Goal: Use online tool/utility: Utilize a website feature to perform a specific function

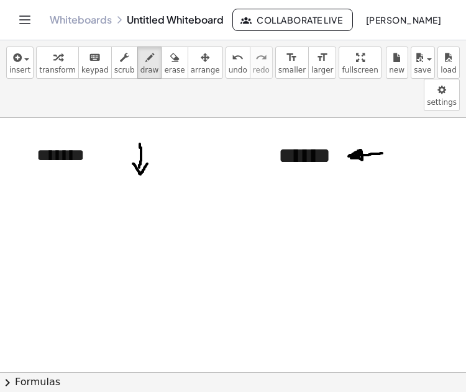
scroll to position [248, 0]
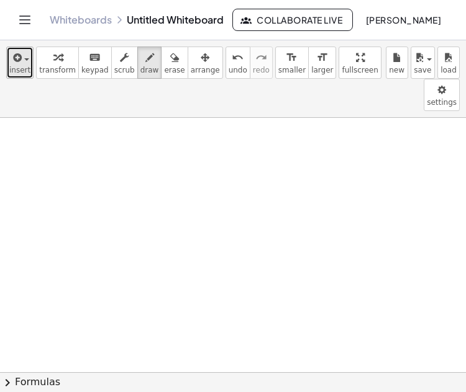
click at [24, 71] on span "insert" at bounding box center [19, 70] width 21 height 9
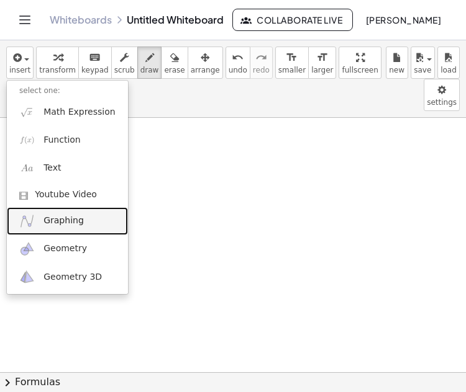
click at [53, 220] on span "Graphing" at bounding box center [63, 221] width 40 height 12
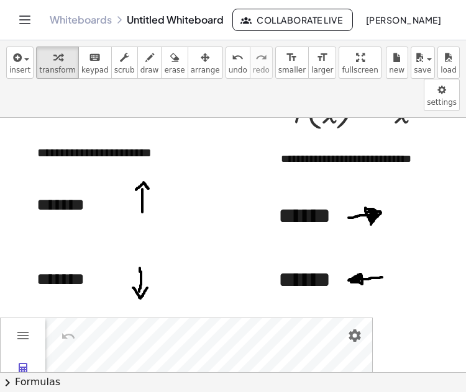
scroll to position [0, 0]
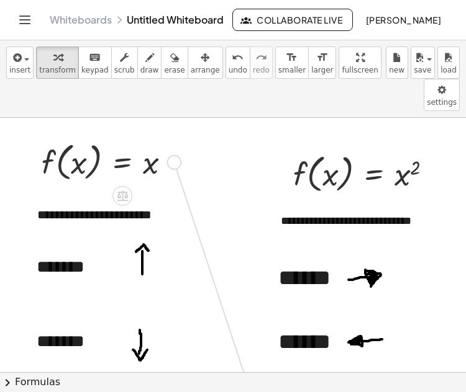
drag, startPoint x: 174, startPoint y: 128, endPoint x: 250, endPoint y: 359, distance: 243.4
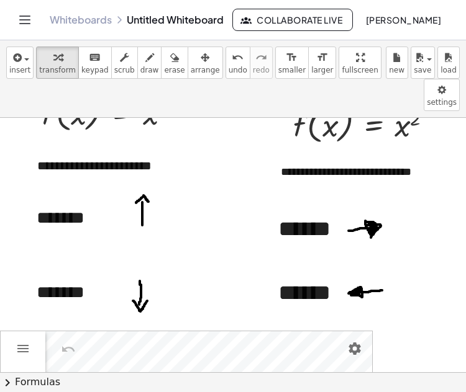
scroll to position [51, 0]
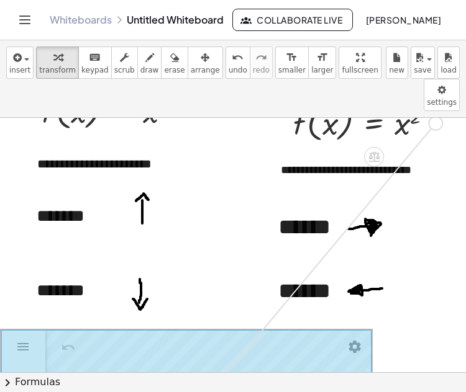
drag, startPoint x: 433, startPoint y: 98, endPoint x: 219, endPoint y: 348, distance: 329.7
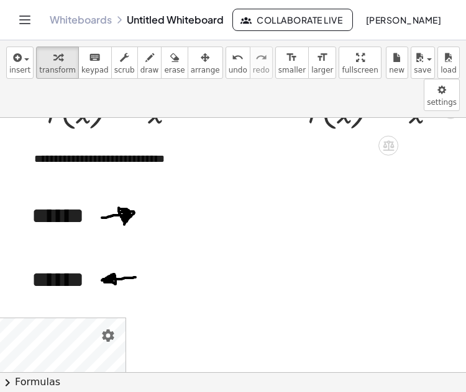
scroll to position [0, 256]
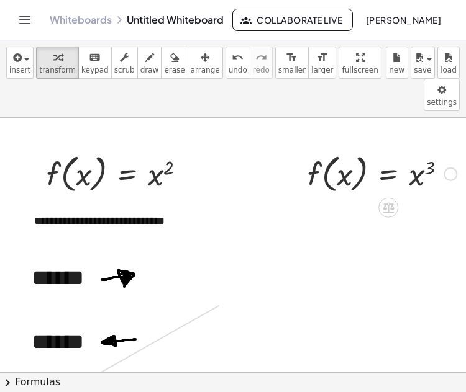
drag, startPoint x: 439, startPoint y: 143, endPoint x: 61, endPoint y: 357, distance: 434.5
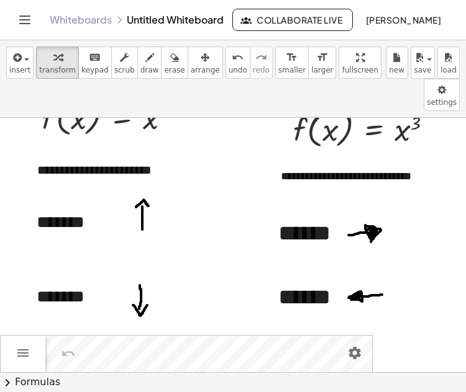
scroll to position [42, 0]
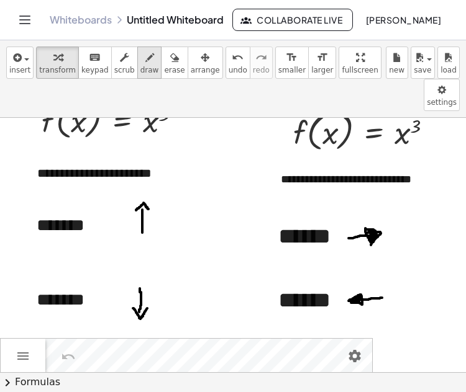
click at [140, 72] on span "draw" at bounding box center [149, 70] width 19 height 9
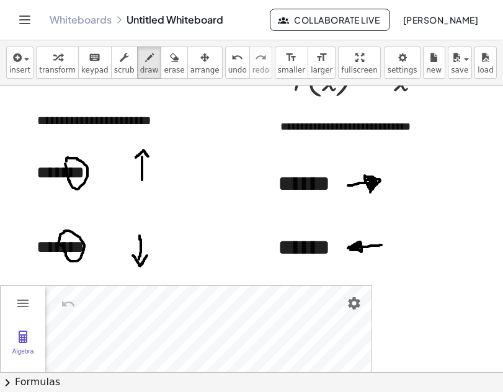
scroll to position [0, 0]
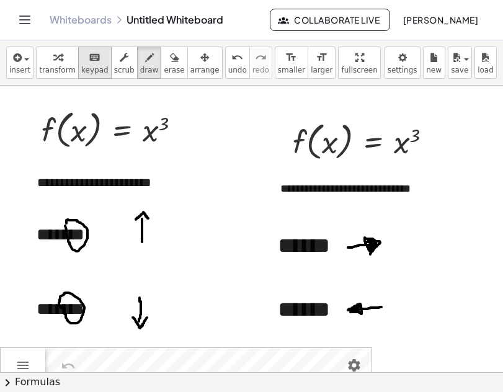
click at [92, 70] on span "keypad" at bounding box center [94, 70] width 27 height 9
click at [163, 134] on div at bounding box center [163, 124] width 11 height 20
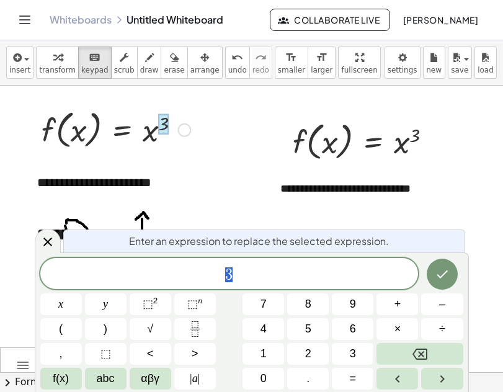
click at [160, 140] on div at bounding box center [115, 129] width 161 height 47
click at [154, 143] on div at bounding box center [115, 129] width 161 height 47
click at [179, 147] on div at bounding box center [115, 129] width 161 height 47
drag, startPoint x: 159, startPoint y: 165, endPoint x: 147, endPoint y: 145, distance: 23.1
click at [156, 162] on div "**********" at bounding box center [118, 182] width 186 height 43
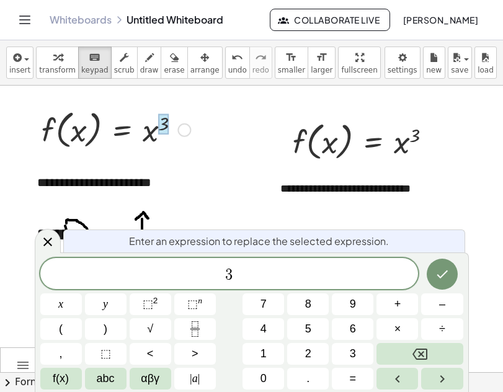
click at [146, 132] on div at bounding box center [115, 129] width 161 height 47
click at [148, 131] on div at bounding box center [115, 129] width 161 height 47
click at [17, 70] on span "insert" at bounding box center [19, 70] width 21 height 9
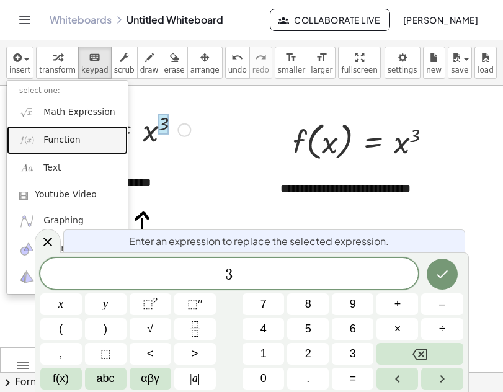
click at [55, 137] on span "Function" at bounding box center [61, 140] width 37 height 12
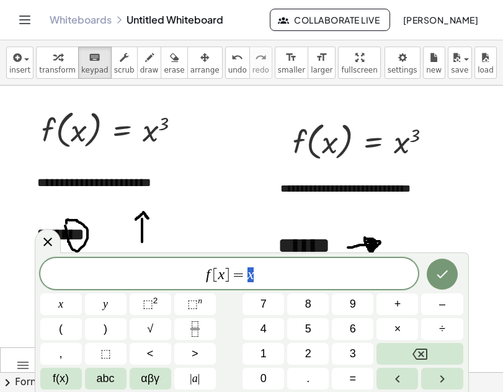
click at [261, 278] on span "f [ x ] = x" at bounding box center [229, 274] width 379 height 17
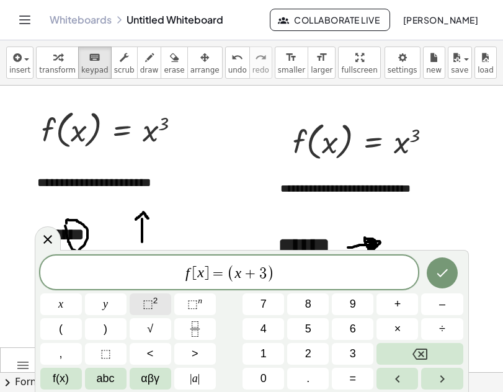
click at [156, 303] on sup "2" at bounding box center [155, 300] width 5 height 9
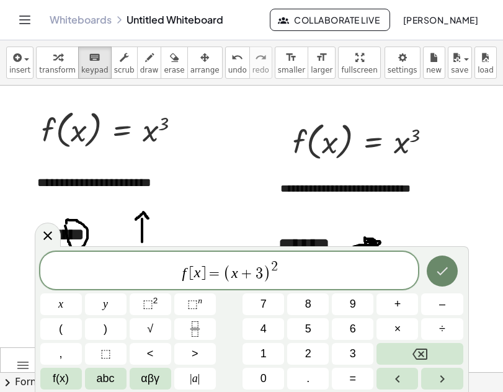
click at [445, 277] on icon "Done" at bounding box center [442, 271] width 15 height 15
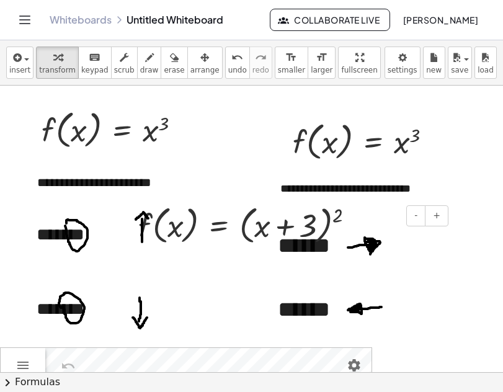
scroll to position [62, 0]
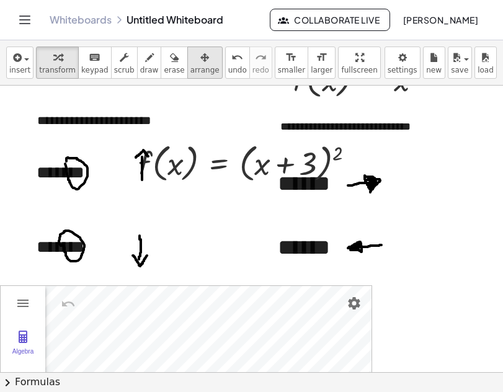
click at [201, 65] on icon "button" at bounding box center [205, 57] width 9 height 15
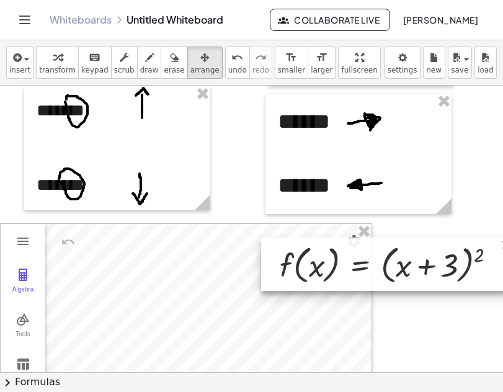
scroll to position [310, 0]
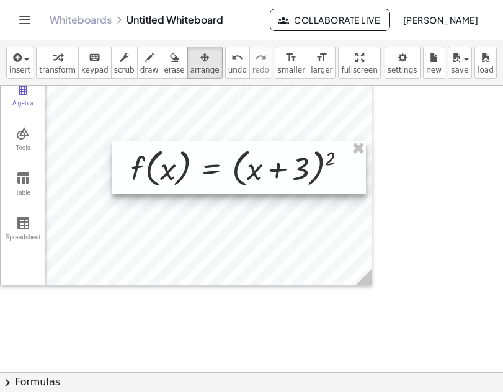
drag, startPoint x: 259, startPoint y: 168, endPoint x: 263, endPoint y: 414, distance: 245.8
click at [263, 392] on html "**********" at bounding box center [251, 196] width 503 height 392
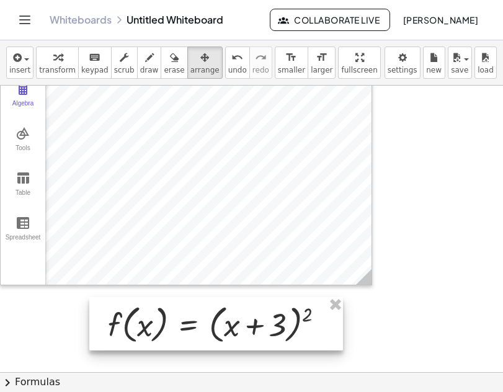
drag, startPoint x: 274, startPoint y: 156, endPoint x: 240, endPoint y: 320, distance: 167.9
click at [240, 320] on div at bounding box center [216, 323] width 254 height 53
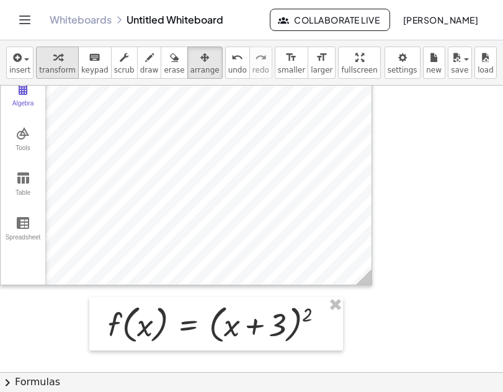
click at [56, 61] on icon "button" at bounding box center [57, 57] width 9 height 15
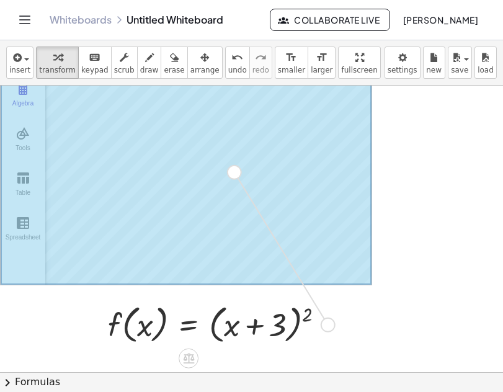
drag, startPoint x: 325, startPoint y: 323, endPoint x: 231, endPoint y: 165, distance: 183.4
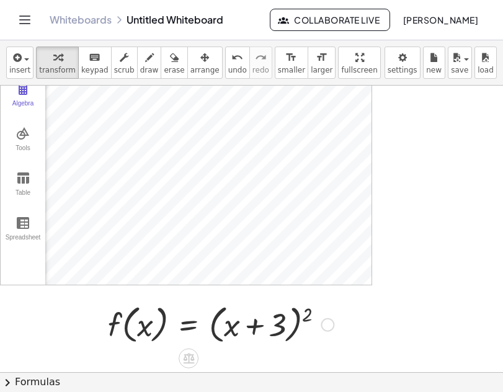
click at [259, 326] on div at bounding box center [221, 323] width 238 height 47
click at [91, 64] on icon "keyboard" at bounding box center [95, 57] width 12 height 15
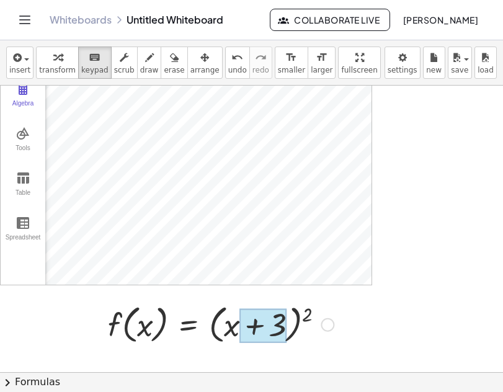
click at [253, 325] on div at bounding box center [263, 326] width 47 height 35
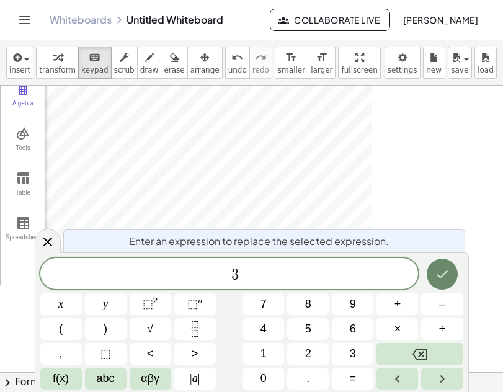
click at [447, 282] on button "Done" at bounding box center [442, 274] width 31 height 31
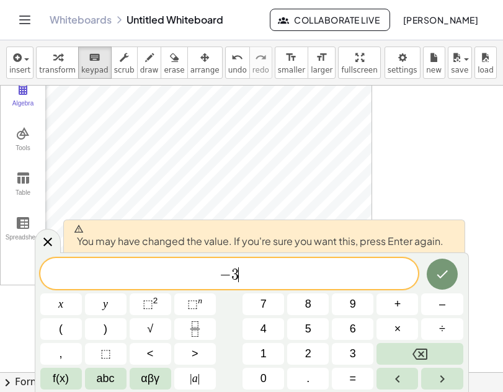
drag, startPoint x: 261, startPoint y: 279, endPoint x: 205, endPoint y: 279, distance: 55.2
click at [260, 279] on span "− 3 ​" at bounding box center [229, 274] width 379 height 17
click at [45, 243] on icon at bounding box center [47, 242] width 15 height 15
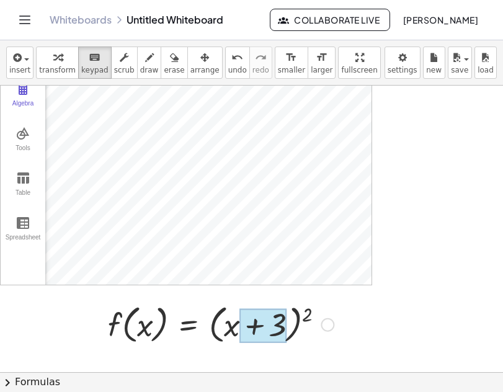
click at [282, 328] on div at bounding box center [263, 326] width 47 height 35
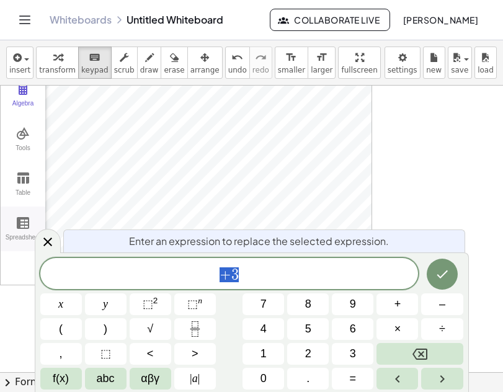
click at [41, 248] on icon at bounding box center [47, 242] width 15 height 15
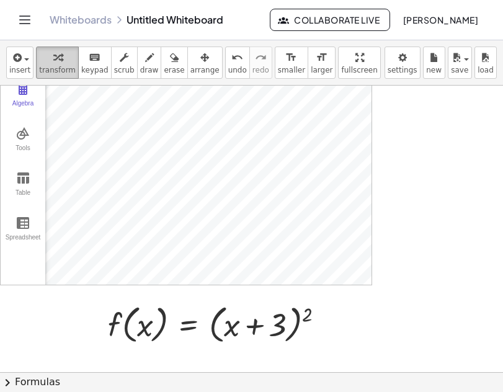
click at [59, 62] on div "button" at bounding box center [57, 57] width 37 height 15
click at [279, 326] on div at bounding box center [221, 323] width 238 height 47
drag, startPoint x: 276, startPoint y: 320, endPoint x: 282, endPoint y: 329, distance: 11.2
click at [276, 321] on div at bounding box center [221, 323] width 238 height 47
click at [22, 71] on span "insert" at bounding box center [19, 70] width 21 height 9
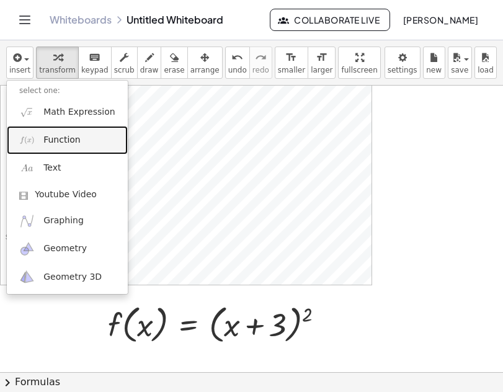
click at [39, 138] on link "Function" at bounding box center [67, 140] width 121 height 28
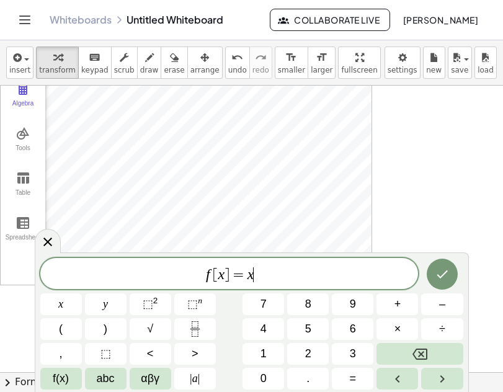
click at [260, 276] on span "f [ x ] = x ​" at bounding box center [229, 274] width 379 height 17
click at [248, 280] on var "x" at bounding box center [251, 274] width 7 height 16
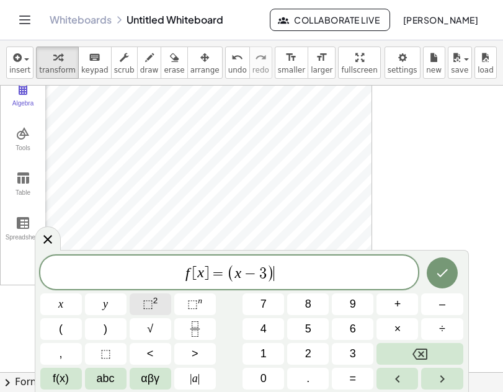
click at [153, 301] on sup "2" at bounding box center [155, 300] width 5 height 9
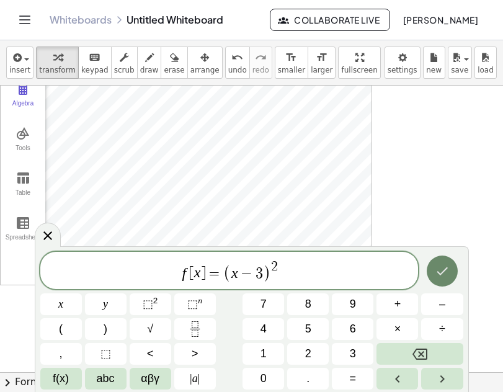
click at [453, 265] on button "Done" at bounding box center [442, 271] width 31 height 31
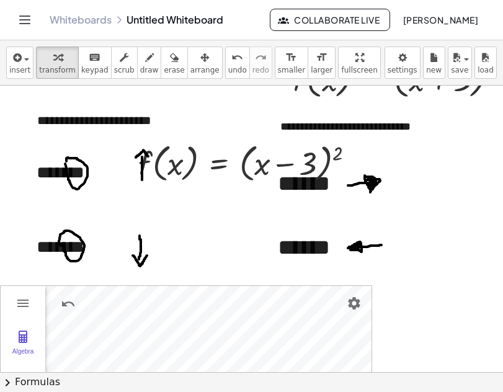
scroll to position [124, 0]
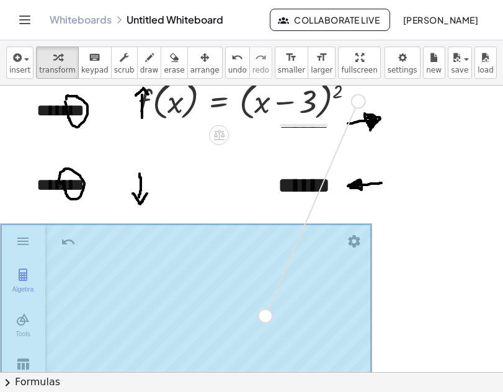
drag, startPoint x: 359, startPoint y: 102, endPoint x: 260, endPoint y: 316, distance: 235.3
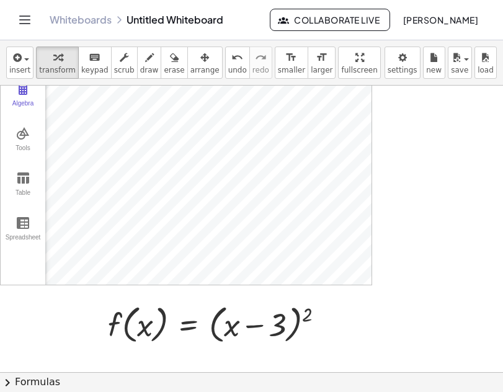
scroll to position [435, 0]
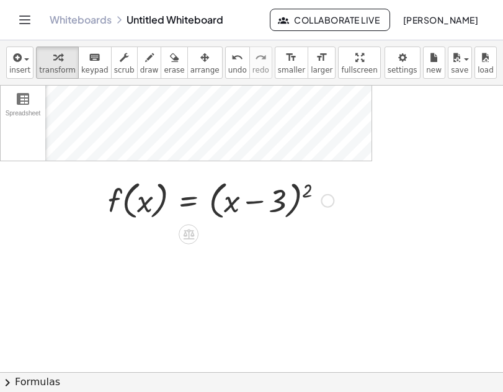
click at [208, 197] on div at bounding box center [221, 199] width 238 height 47
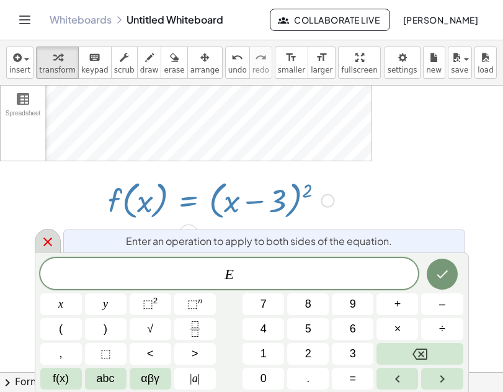
click at [38, 241] on div at bounding box center [48, 241] width 26 height 24
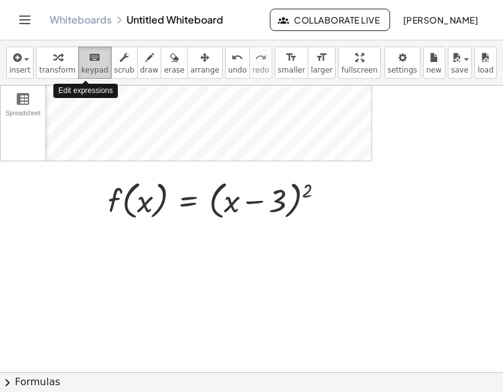
click at [89, 63] on icon "keyboard" at bounding box center [95, 57] width 12 height 15
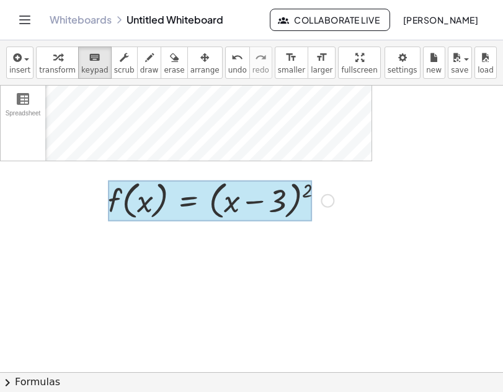
click at [207, 199] on div at bounding box center [210, 201] width 204 height 41
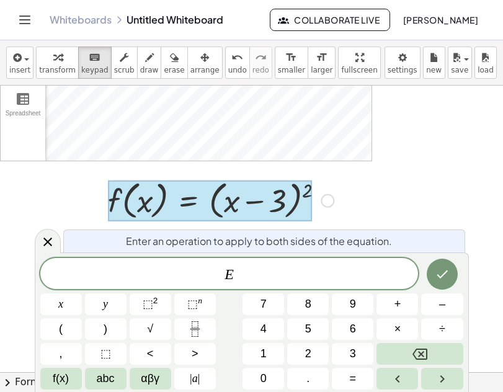
click at [207, 204] on div at bounding box center [210, 201] width 204 height 41
click at [89, 56] on icon "keyboard" at bounding box center [95, 57] width 12 height 15
click at [183, 196] on div at bounding box center [210, 201] width 204 height 41
click at [331, 198] on div at bounding box center [328, 201] width 14 height 14
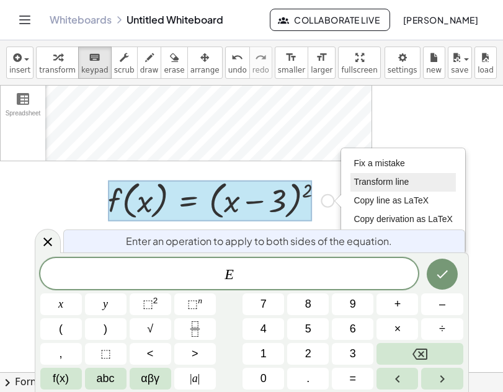
click at [365, 185] on span "Transform line" at bounding box center [381, 182] width 55 height 10
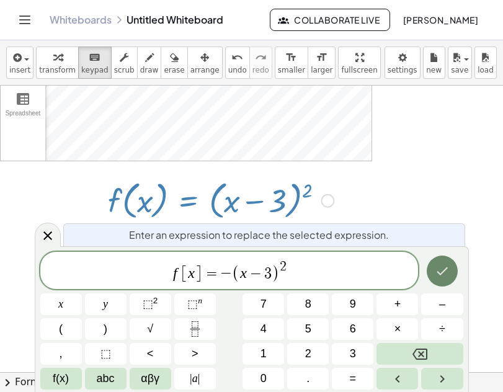
click at [447, 271] on icon "Done" at bounding box center [442, 271] width 15 height 15
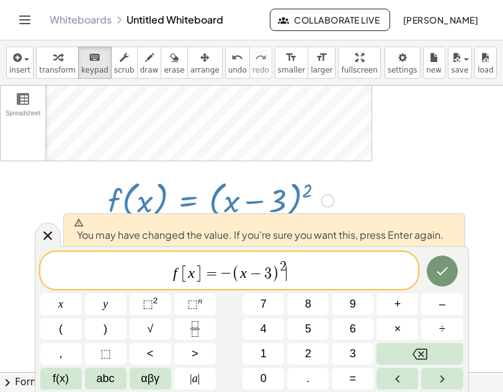
click at [291, 274] on span "f [ x ] = − ( x − 3 ) 2 ​" at bounding box center [229, 271] width 379 height 24
click at [232, 276] on span "f [ x ] = − ( x − 3 ) 2 ​" at bounding box center [229, 271] width 379 height 24
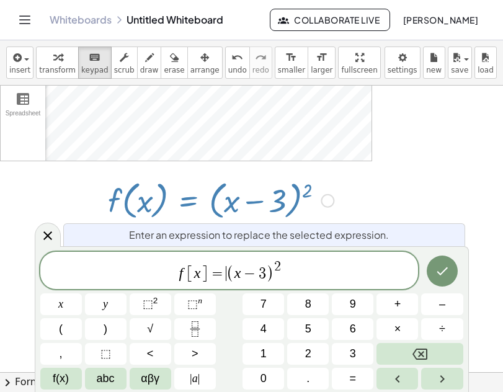
click at [292, 276] on span "f [ x ] = ​ ( x − 3 ) 2" at bounding box center [229, 271] width 379 height 24
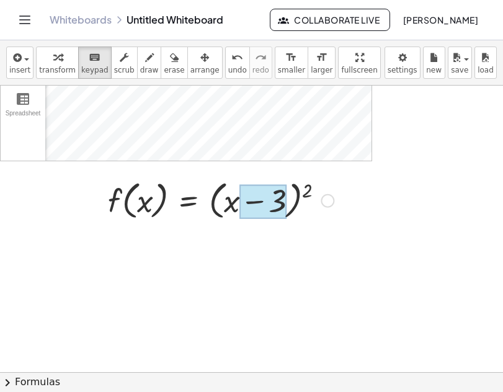
click at [277, 207] on div at bounding box center [263, 202] width 47 height 35
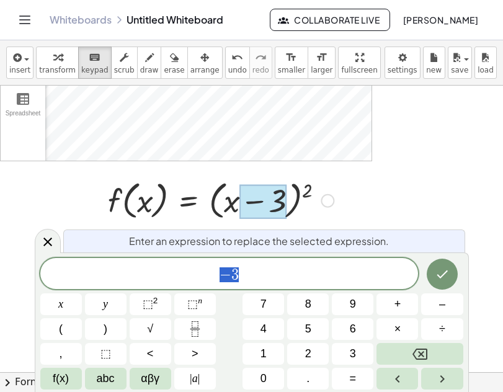
click at [302, 210] on div at bounding box center [221, 199] width 238 height 47
click at [315, 209] on div at bounding box center [221, 199] width 238 height 47
click at [193, 205] on div at bounding box center [221, 199] width 238 height 47
click at [324, 200] on div at bounding box center [328, 201] width 14 height 14
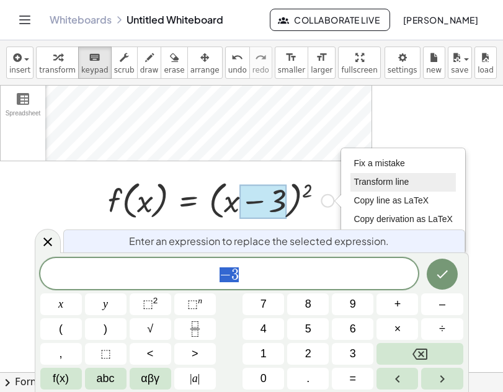
click at [365, 186] on span "Transform line" at bounding box center [381, 182] width 55 height 10
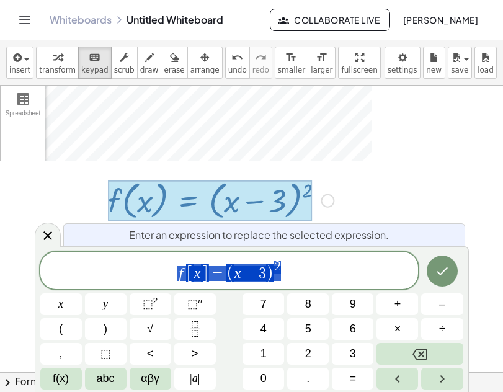
click at [303, 277] on span "f [ x ] = ( x − 3 ) 2" at bounding box center [229, 271] width 379 height 24
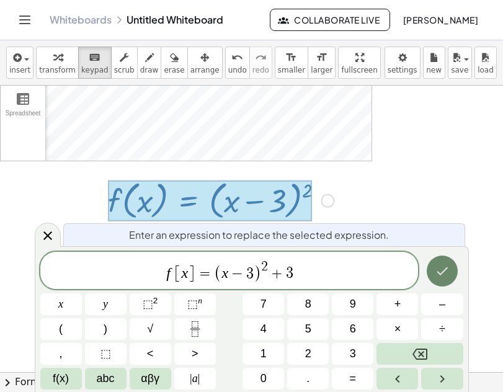
click at [444, 266] on icon "Done" at bounding box center [442, 271] width 15 height 15
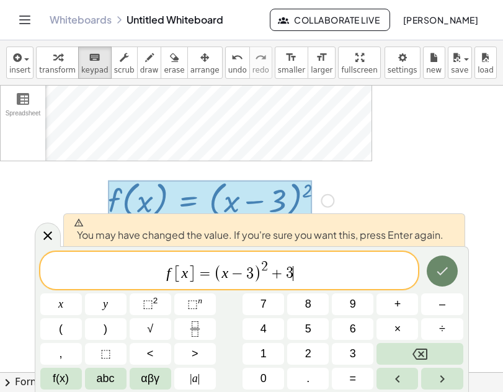
click at [444, 270] on icon "Done" at bounding box center [442, 271] width 15 height 15
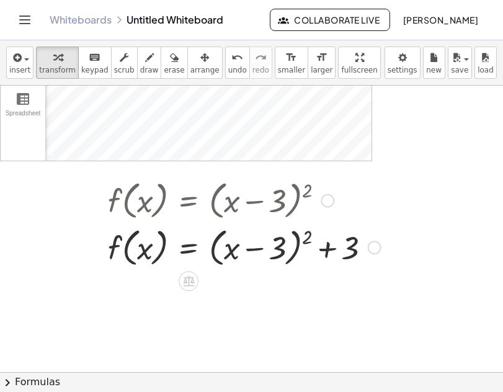
drag, startPoint x: 372, startPoint y: 248, endPoint x: 276, endPoint y: 210, distance: 103.4
click at [189, 201] on div "f ( , x ) = ( + x − 3 ) 2 f ( , x ) = + ( + x − 3 ) 2 + 3 Fix a mistake Transfo…" at bounding box center [189, 201] width 0 height 0
click at [50, 68] on span "transform" at bounding box center [57, 70] width 37 height 9
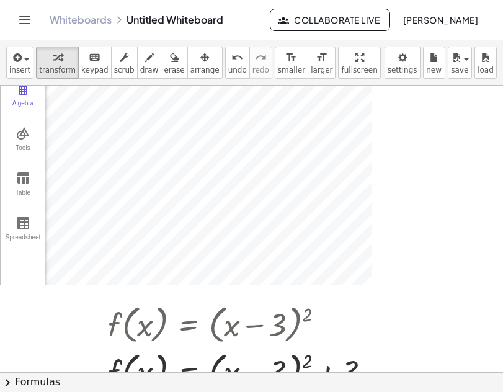
scroll to position [372, 0]
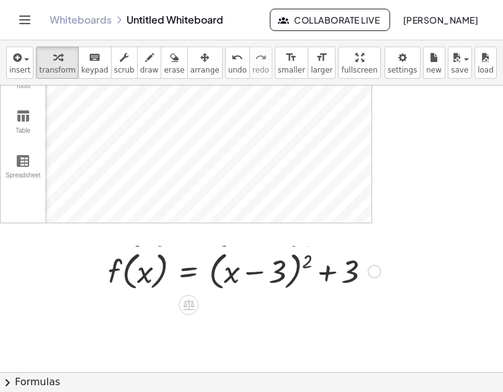
click at [224, 114] on div "**********" at bounding box center [358, 143] width 716 height 860
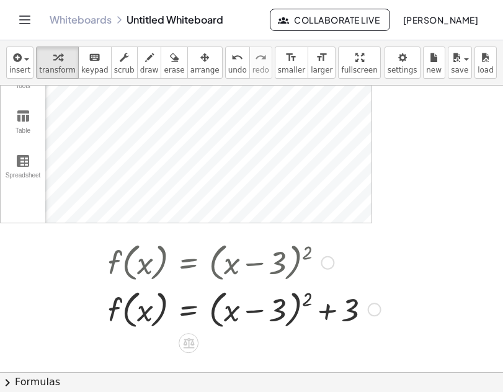
drag, startPoint x: 372, startPoint y: 268, endPoint x: 379, endPoint y: 332, distance: 65.0
click at [379, 332] on div "f ( , x ) = ( + x − 3 ) 2 f ( , x ) = + ( + x − 3 ) 2 + 3 Fix a mistake Transfo…" at bounding box center [239, 285] width 301 height 100
drag, startPoint x: 376, startPoint y: 312, endPoint x: 336, endPoint y: 328, distance: 42.9
click at [382, 354] on div "**********" at bounding box center [358, 143] width 716 height 860
click at [226, 309] on div at bounding box center [245, 309] width 286 height 47
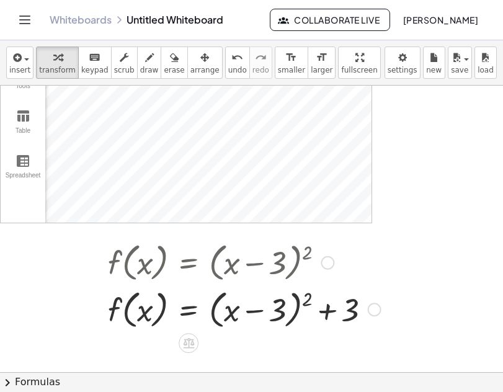
click at [324, 259] on div at bounding box center [328, 263] width 14 height 14
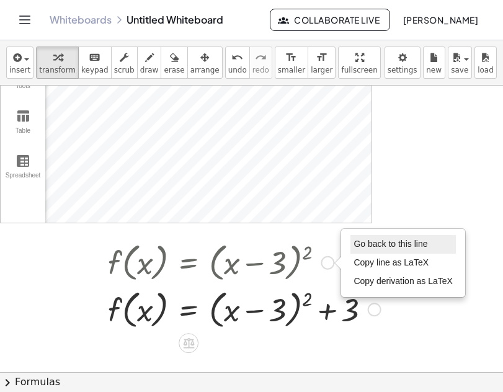
click at [377, 246] on span "Go back to this line" at bounding box center [391, 244] width 74 height 10
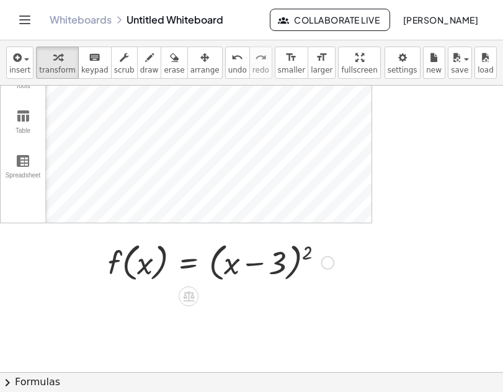
click at [326, 260] on div "Go back to this line Copy line as LaTeX Copy derivation as LaTeX" at bounding box center [328, 263] width 14 height 14
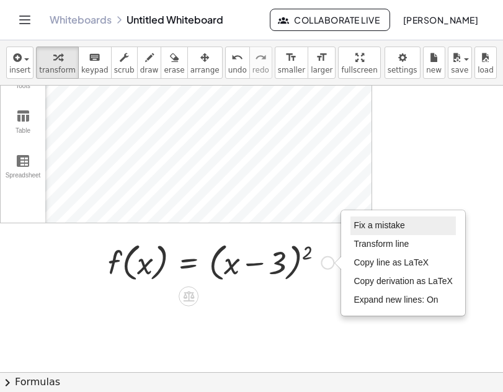
click at [367, 227] on span "Fix a mistake" at bounding box center [379, 225] width 51 height 10
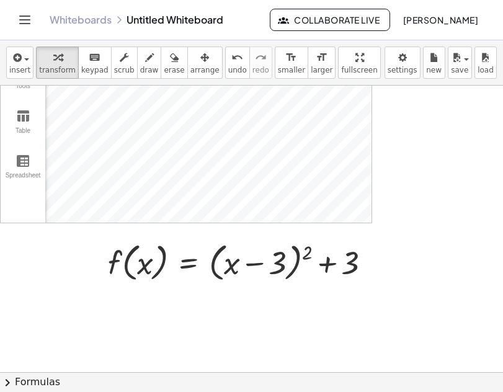
scroll to position [310, 0]
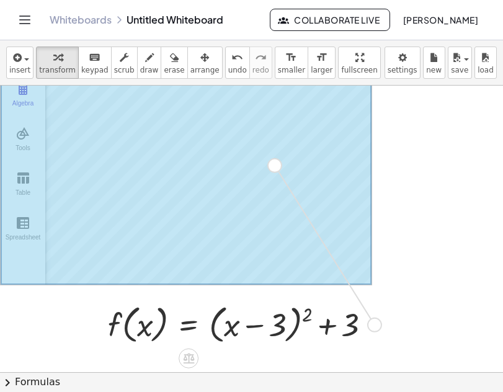
drag, startPoint x: 378, startPoint y: 327, endPoint x: 277, endPoint y: 164, distance: 192.1
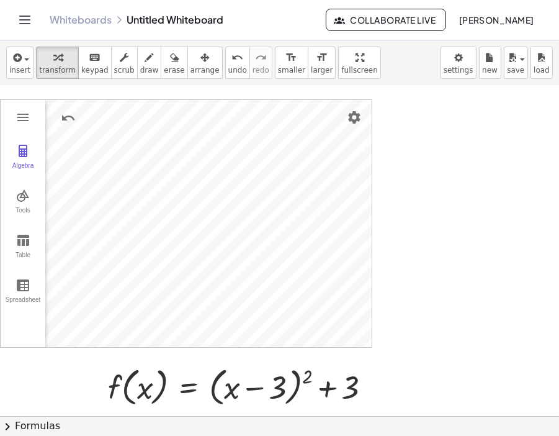
scroll to position [317, 0]
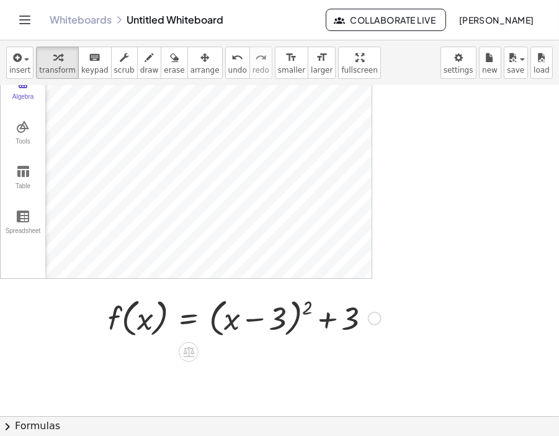
click at [326, 320] on div at bounding box center [245, 317] width 286 height 47
drag, startPoint x: 330, startPoint y: 322, endPoint x: 376, endPoint y: 318, distance: 46.7
click at [376, 318] on div "Fix a mistake Transform line Copy line as LaTeX Copy derivation as LaTeX Expand…" at bounding box center [375, 319] width 14 height 14
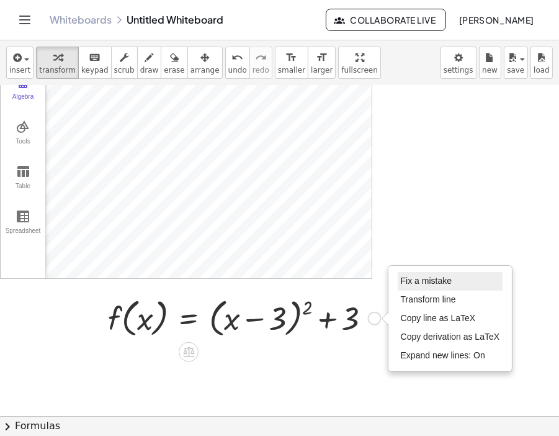
click at [425, 282] on span "Fix a mistake" at bounding box center [426, 281] width 51 height 10
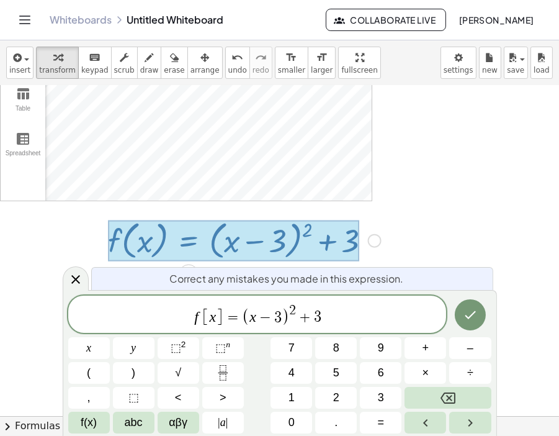
scroll to position [395, 0]
click at [307, 318] on span "+" at bounding box center [305, 317] width 18 height 15
click at [465, 314] on icon "Done" at bounding box center [470, 315] width 11 height 8
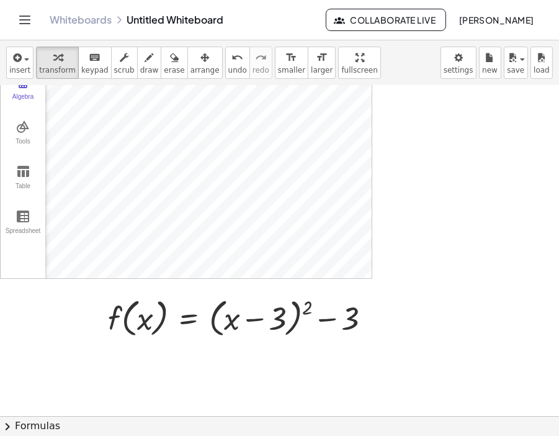
scroll to position [248, 0]
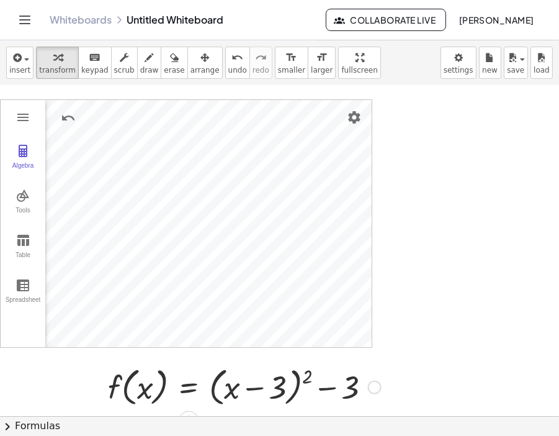
click at [251, 387] on div at bounding box center [245, 386] width 286 height 47
drag, startPoint x: 259, startPoint y: 387, endPoint x: 274, endPoint y: 387, distance: 14.9
click at [259, 387] on div at bounding box center [245, 386] width 286 height 47
click at [374, 387] on div "Fix a mistake Transform line Copy line as LaTeX Copy derivation as LaTeX Expand…" at bounding box center [375, 388] width 14 height 14
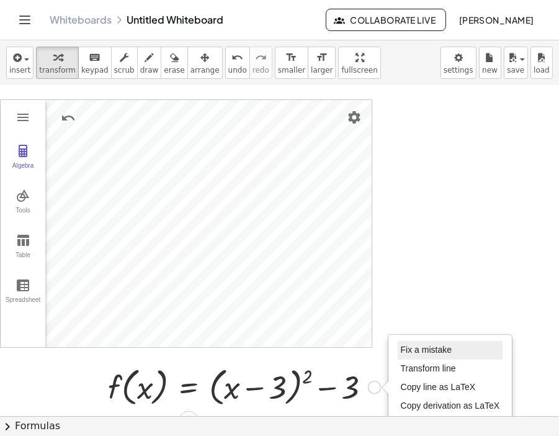
click at [417, 352] on span "Fix a mistake" at bounding box center [426, 350] width 51 height 10
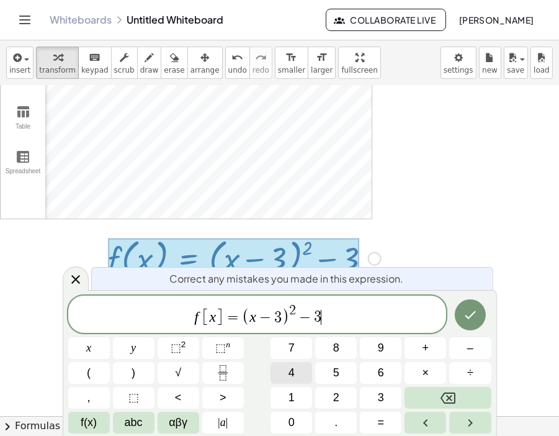
scroll to position [395, 0]
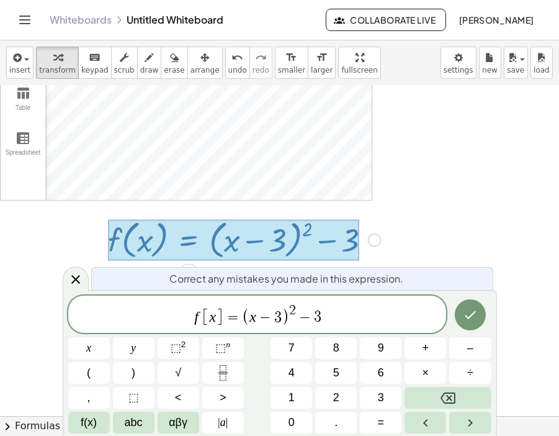
click at [271, 317] on span "−" at bounding box center [265, 317] width 18 height 15
click at [465, 321] on icon "Done" at bounding box center [470, 314] width 15 height 15
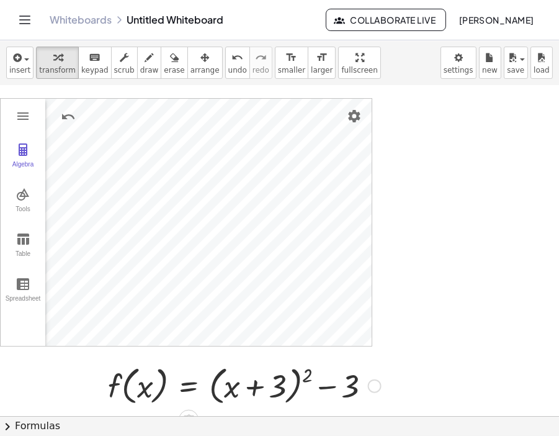
scroll to position [248, 0]
